Goal: Communication & Community: Ask a question

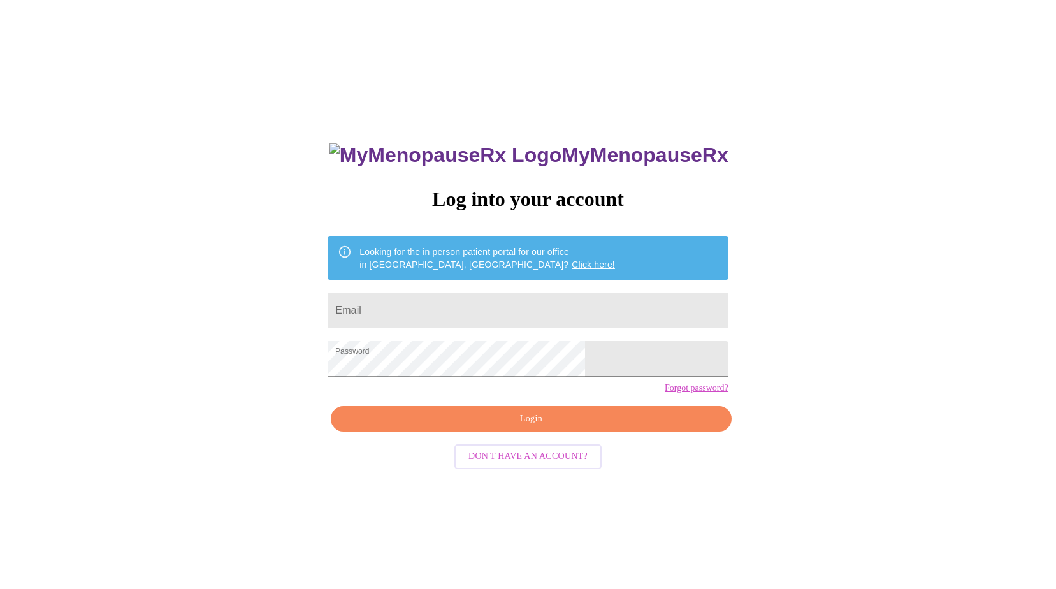
click at [541, 296] on input "Email" at bounding box center [527, 310] width 400 height 36
type input "[EMAIL_ADDRESS][DOMAIN_NAME]"
click at [544, 427] on span "Login" at bounding box center [530, 419] width 371 height 16
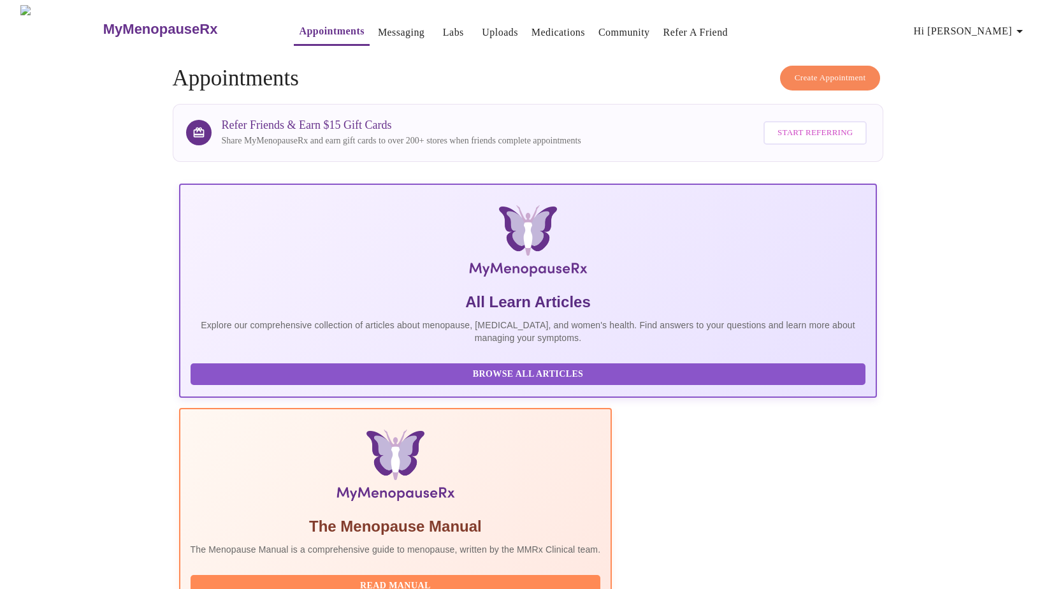
click at [534, 24] on link "Medications" at bounding box center [558, 33] width 54 height 18
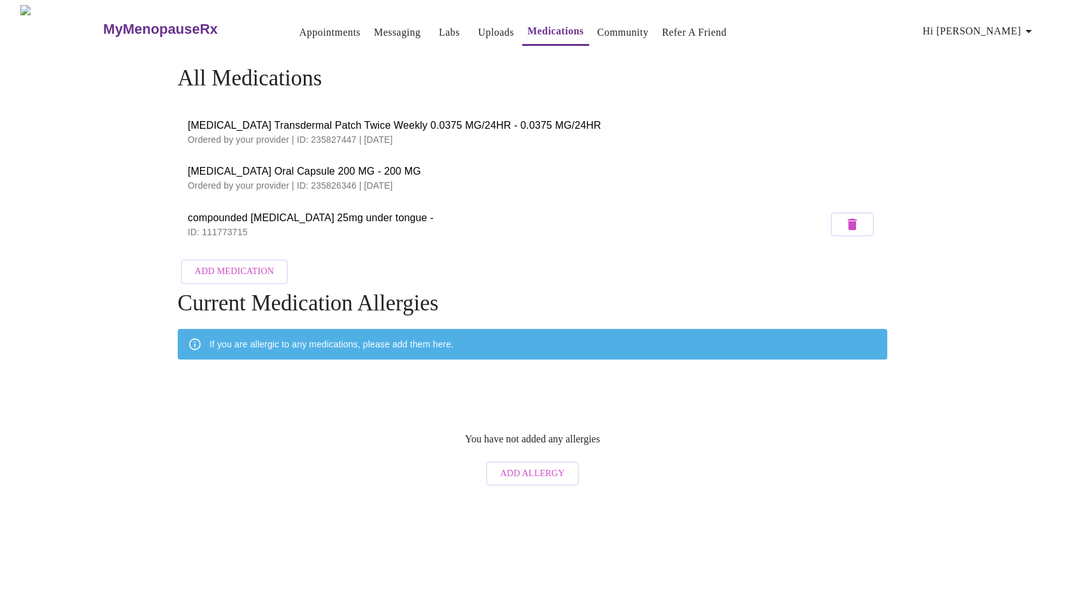
click at [382, 25] on link "Messaging" at bounding box center [397, 33] width 47 height 18
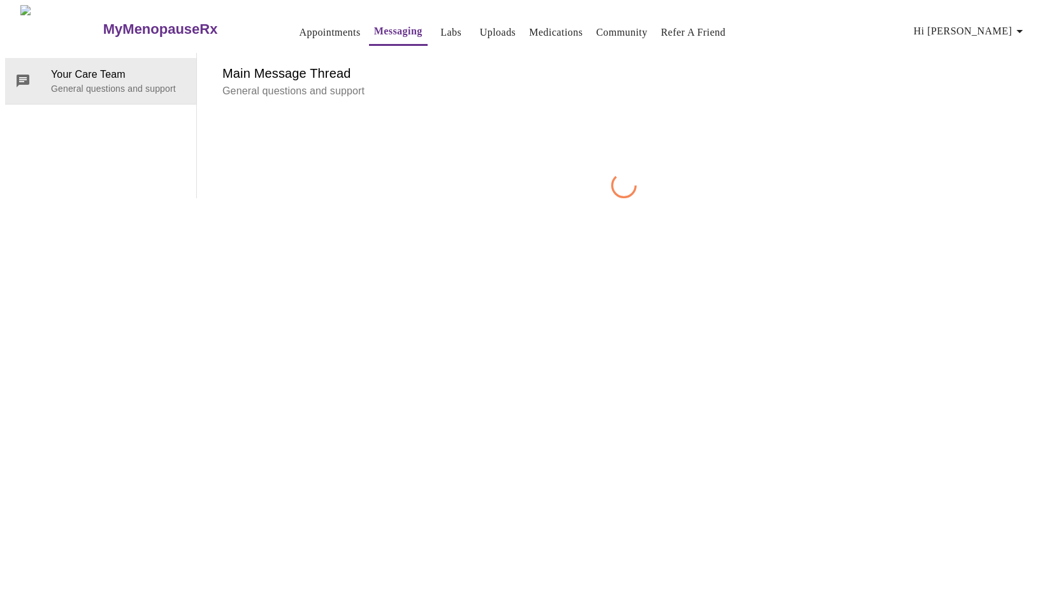
scroll to position [48, 0]
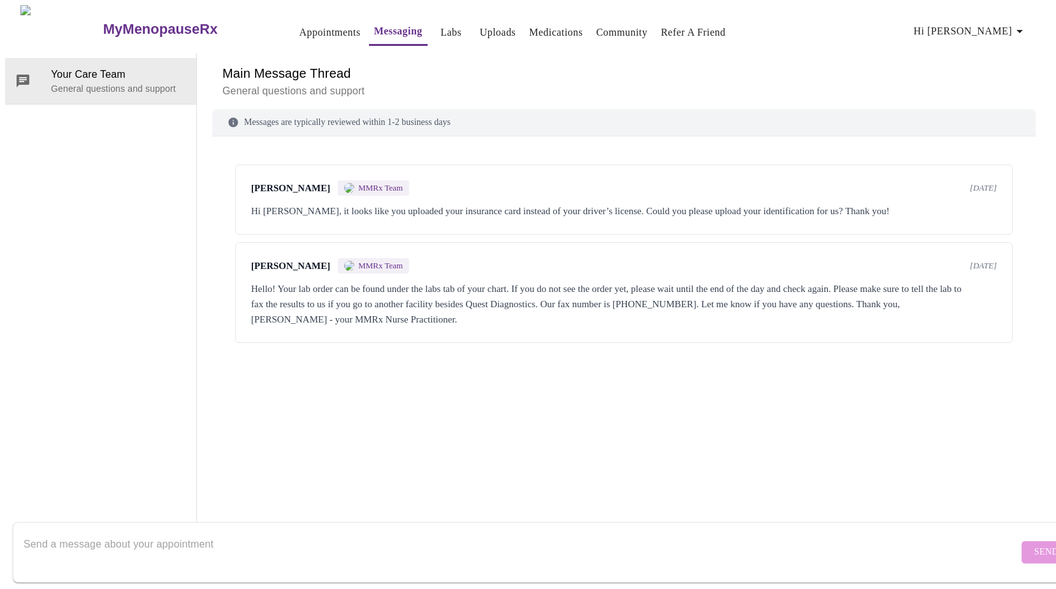
click at [501, 537] on textarea "Send a message about your appointment" at bounding box center [521, 551] width 994 height 41
paste textarea "Good afternoon, I have a question regarding my [MEDICAL_DATA] Oral Capsule 200M…"
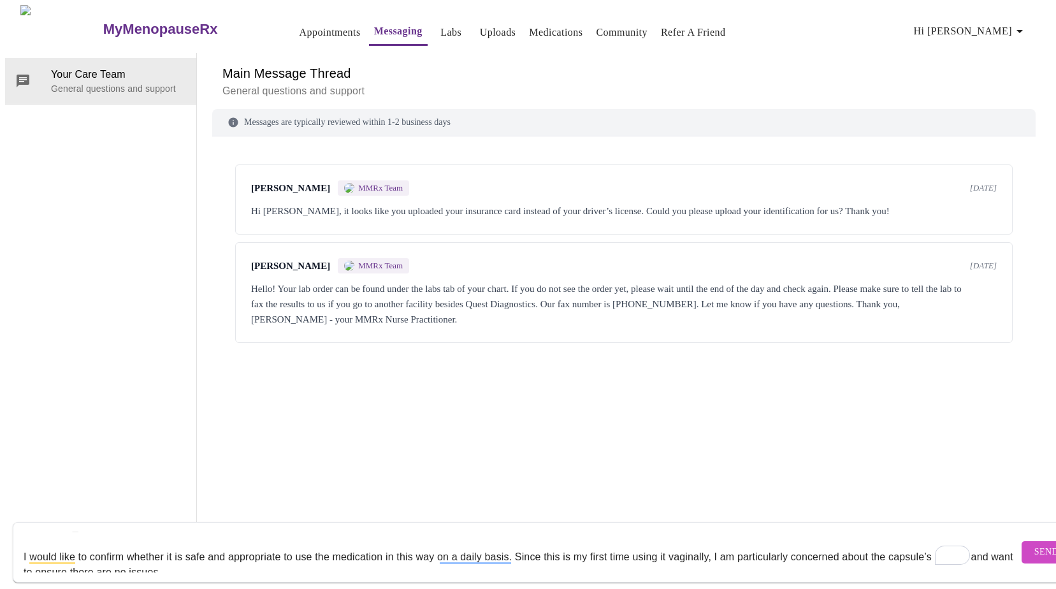
scroll to position [0, 0]
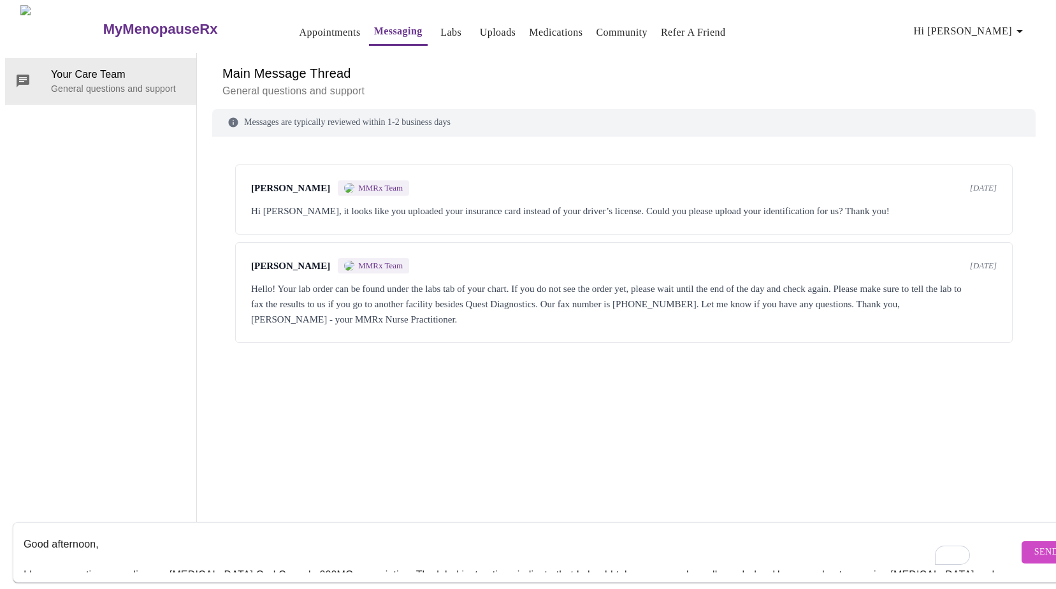
click at [452, 547] on textarea "Good afternoon, I have a question regarding my [MEDICAL_DATA] Oral Capsule 200M…" at bounding box center [521, 551] width 994 height 41
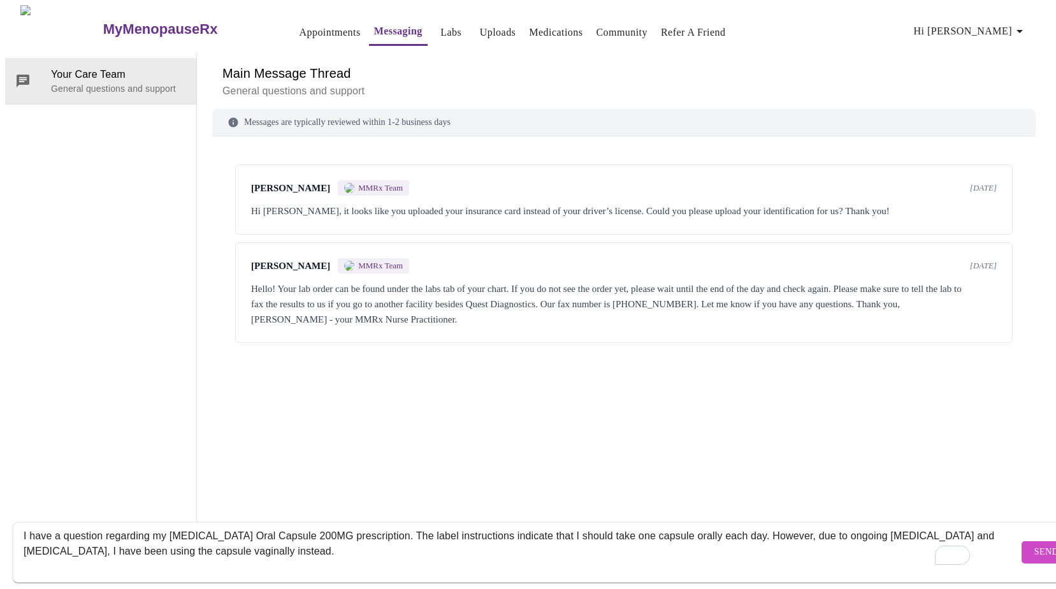
scroll to position [54, 0]
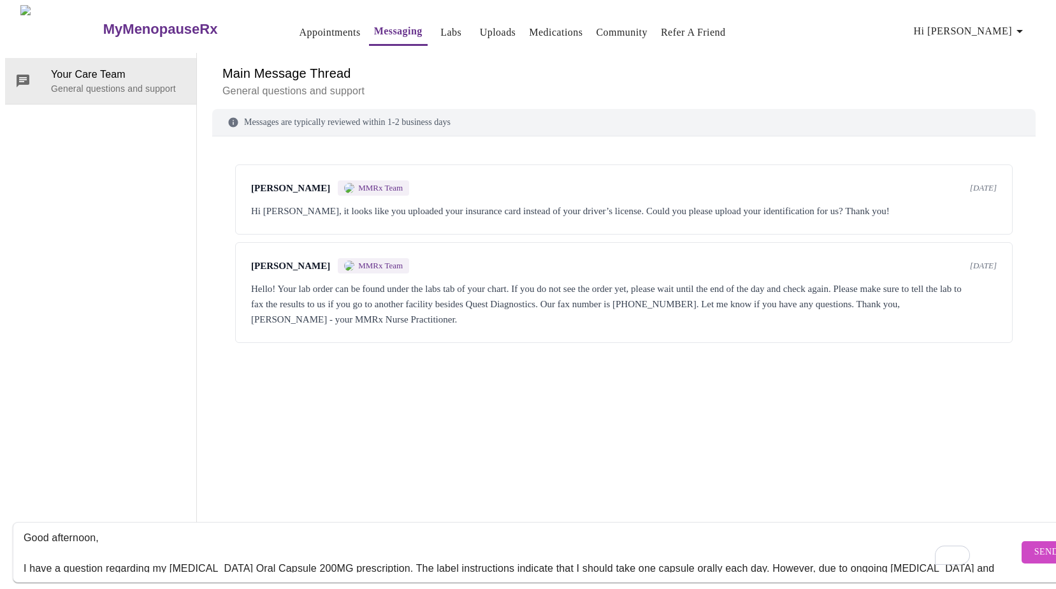
type textarea "Good afternoon, I have a question regarding my [MEDICAL_DATA] Oral Capsule 200M…"
click at [1034, 544] on span "Send" at bounding box center [1046, 552] width 24 height 16
